Goal: Information Seeking & Learning: Learn about a topic

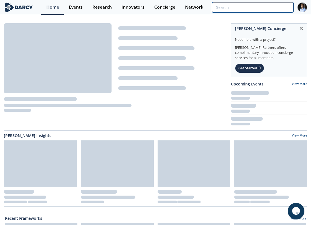
click at [256, 6] on input "search" at bounding box center [253, 7] width 82 height 10
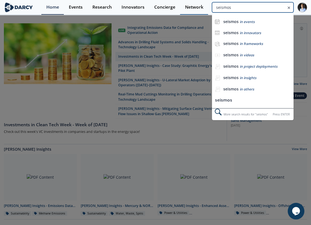
type input "seismos"
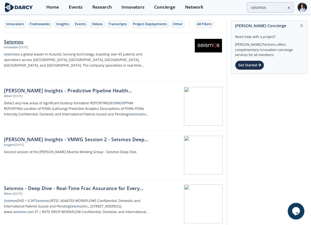
click at [122, 59] on p "Seismos is a global leader in Acoustic Sensing technology, boasting over 45 pat…" at bounding box center [76, 60] width 145 height 17
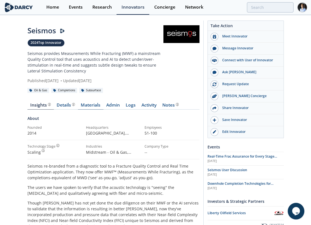
click at [83, 103] on link "Materials" at bounding box center [91, 106] width 26 height 7
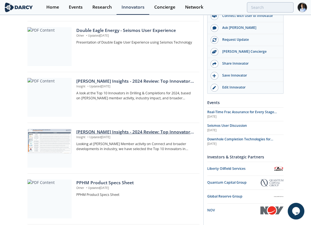
scroll to position [452, 0]
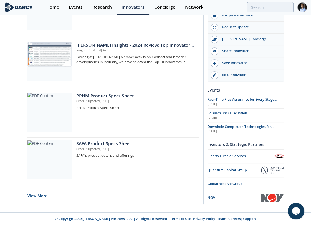
click at [43, 193] on button "View More" at bounding box center [37, 196] width 20 height 14
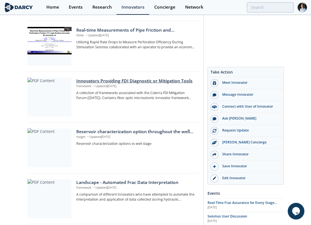
scroll to position [667, 0]
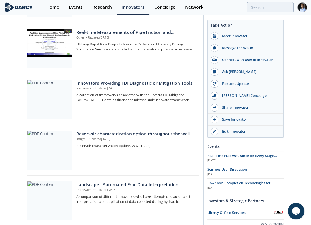
click at [111, 87] on p "Framework • Updated [DATE]" at bounding box center [135, 88] width 119 height 4
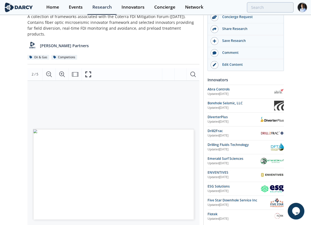
scroll to position [92, 0]
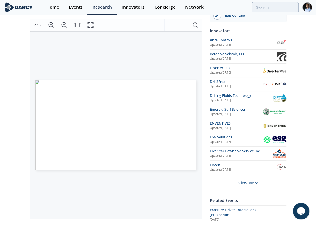
click at [49, 149] on span "Page 2" at bounding box center [132, 162] width 191 height 136
click at [47, 141] on span "Page 2" at bounding box center [132, 162] width 191 height 136
click at [47, 137] on span "Page 2" at bounding box center [132, 162] width 191 height 136
drag, startPoint x: 47, startPoint y: 139, endPoint x: 51, endPoint y: 136, distance: 4.9
click at [49, 138] on span "Page 2" at bounding box center [132, 162] width 191 height 136
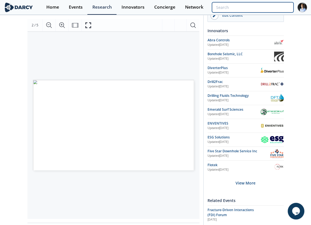
click at [275, 4] on input "search" at bounding box center [253, 7] width 82 height 10
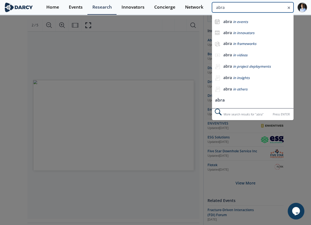
type input "abra"
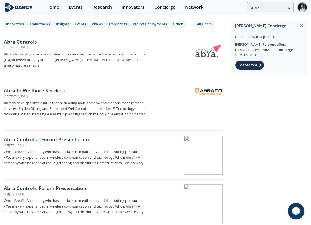
click at [20, 41] on div "Abra Controls" at bounding box center [76, 41] width 145 height 7
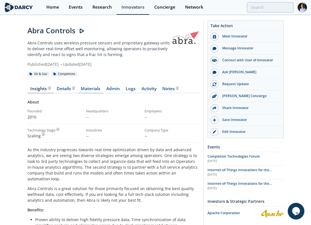
click at [82, 89] on link "Materials" at bounding box center [91, 90] width 26 height 7
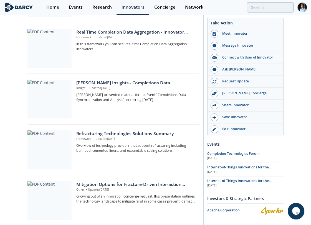
scroll to position [185, 0]
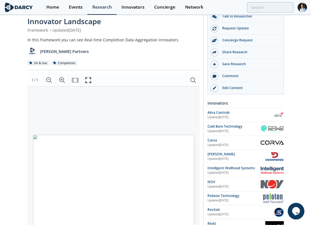
scroll to position [31, 0]
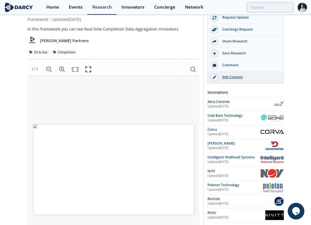
click at [228, 76] on div "Edit Content" at bounding box center [249, 77] width 62 height 5
click at [272, 141] on img at bounding box center [274, 146] width 19 height 10
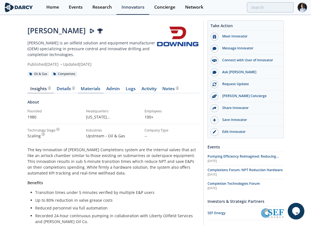
click at [82, 87] on link "Materials" at bounding box center [91, 90] width 26 height 7
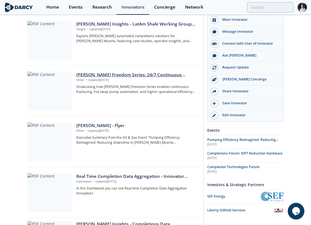
scroll to position [370, 0]
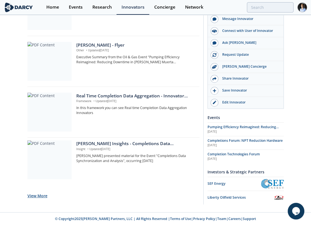
click at [40, 194] on button "View More" at bounding box center [37, 196] width 20 height 14
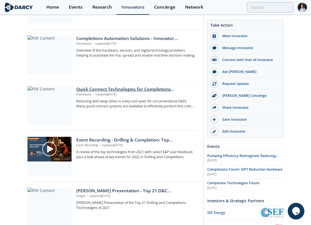
scroll to position [590, 0]
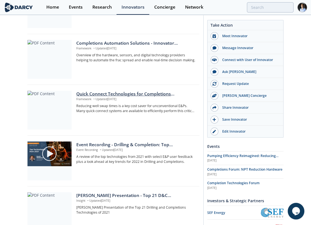
click at [141, 96] on div "Quick Connect Technologies for Completions Operations - Innovator Landscape" at bounding box center [135, 94] width 119 height 7
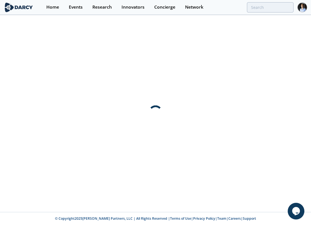
scroll to position [0, 0]
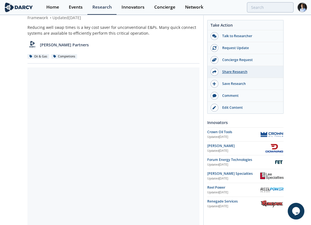
scroll to position [62, 0]
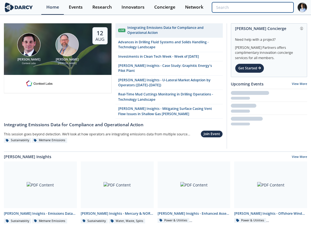
click at [255, 11] on input "search" at bounding box center [253, 7] width 82 height 10
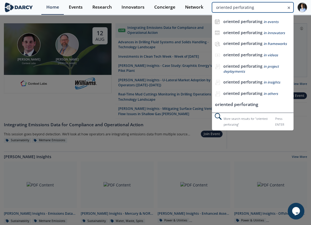
type input "oriented perforating"
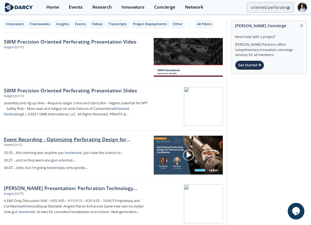
click at [74, 139] on link "Event Recording - Optimizing Perforating Design for Refracturing Candidates" at bounding box center [77, 139] width 146 height 7
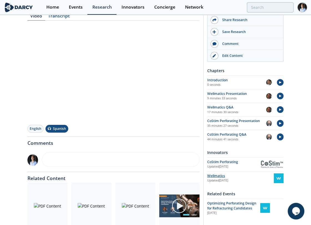
scroll to position [92, 0]
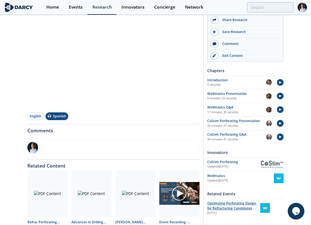
click at [222, 205] on span "Optimizing Perforating Design for Refracturing Candidates" at bounding box center [231, 206] width 49 height 10
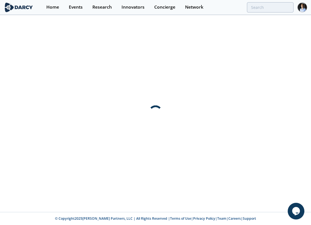
scroll to position [0, 0]
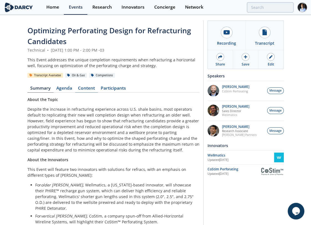
click at [90, 91] on link "Content" at bounding box center [86, 89] width 23 height 7
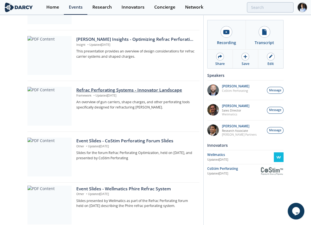
scroll to position [239, 0]
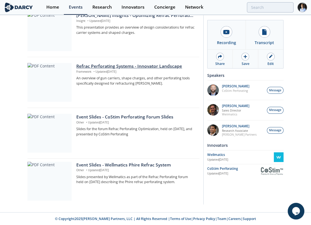
click at [108, 78] on p "An overview of gun carriers, shape charges, and other perforating tools specifi…" at bounding box center [135, 81] width 119 height 10
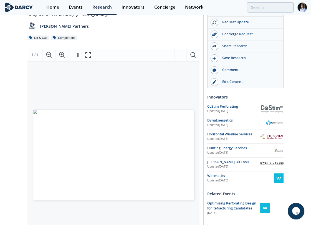
scroll to position [62, 0]
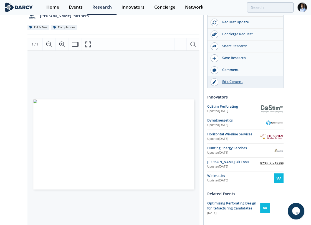
click at [223, 84] on div "Edit Content" at bounding box center [249, 81] width 62 height 5
click at [233, 87] on link "Edit Content" at bounding box center [245, 82] width 76 height 12
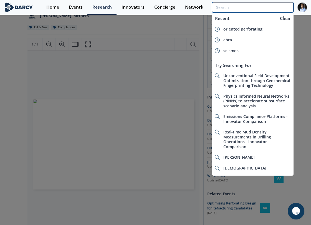
click at [257, 11] on input "search" at bounding box center [253, 7] width 82 height 10
type input "s"
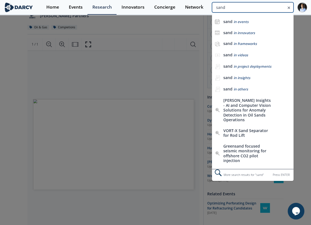
click at [267, 8] on input "sand" at bounding box center [253, 7] width 82 height 10
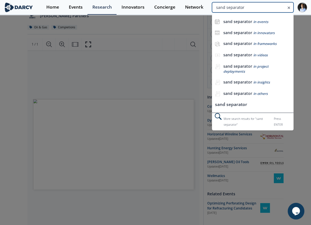
type input "sand separator"
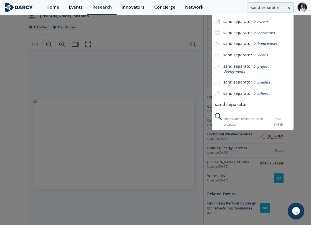
scroll to position [0, 0]
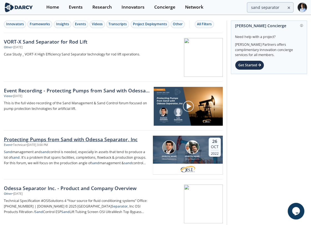
click at [77, 140] on div "Protecting Pumps from Sand with Odessa Separator, Inc" at bounding box center [76, 139] width 145 height 7
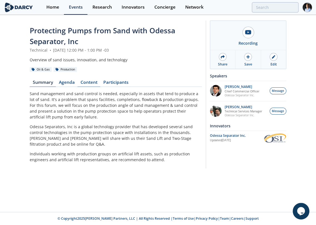
click at [91, 82] on link "Content" at bounding box center [88, 83] width 23 height 7
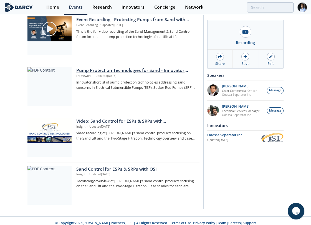
scroll to position [132, 0]
